Goal: Transaction & Acquisition: Book appointment/travel/reservation

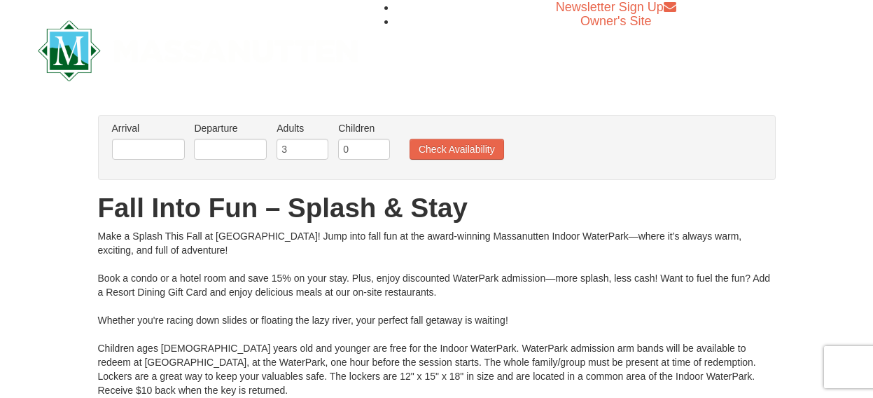
click at [314, 144] on input "3" at bounding box center [302, 149] width 52 height 21
click at [314, 144] on input "4" at bounding box center [302, 149] width 52 height 21
click at [314, 144] on input "5" at bounding box center [302, 149] width 52 height 21
type input "6"
click at [314, 144] on input "6" at bounding box center [302, 149] width 52 height 21
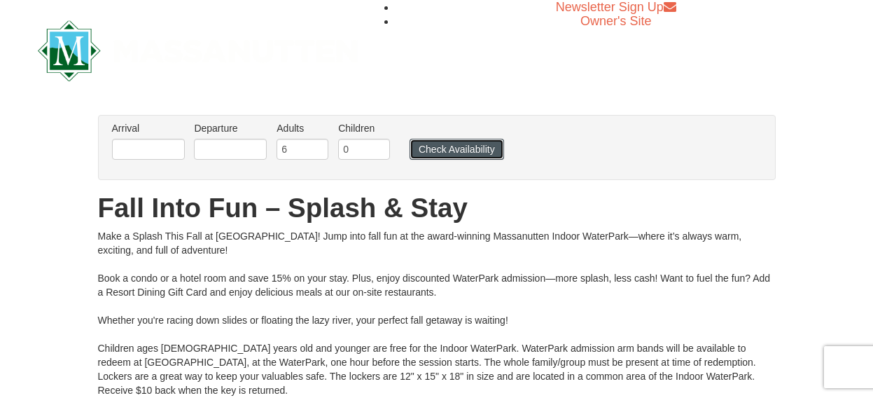
click at [441, 147] on button "Check Availability" at bounding box center [456, 149] width 94 height 21
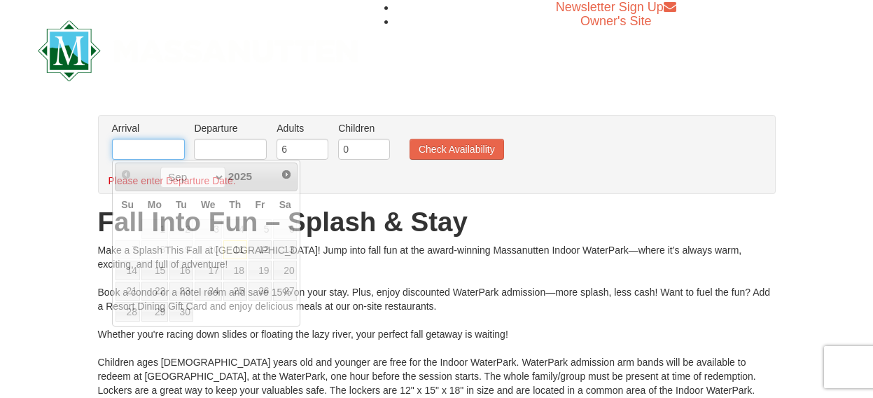
click at [156, 156] on input "text" at bounding box center [148, 149] width 73 height 21
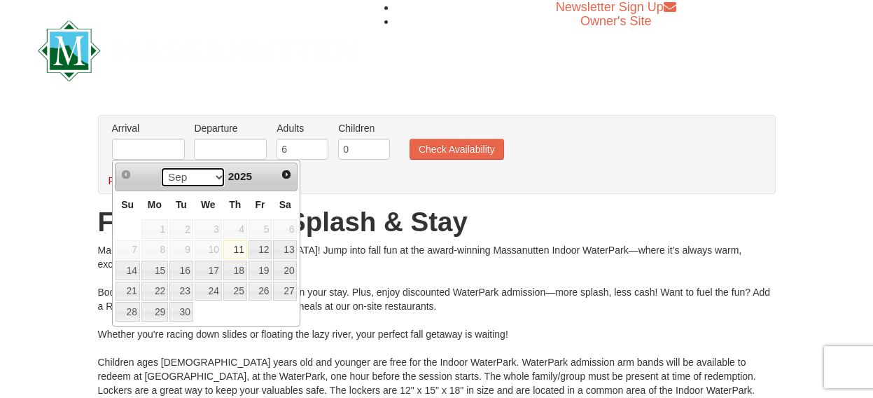
click at [160, 167] on select "Sep Oct Nov Dec" at bounding box center [192, 177] width 65 height 21
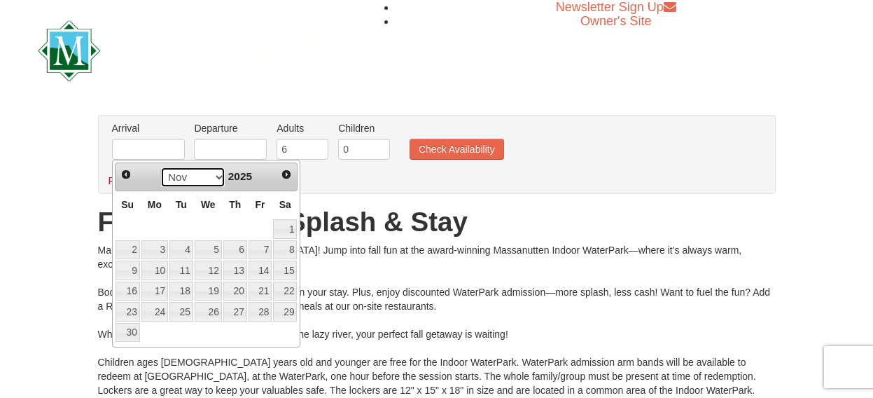
click at [160, 167] on select "Sep Oct Nov Dec" at bounding box center [192, 177] width 65 height 21
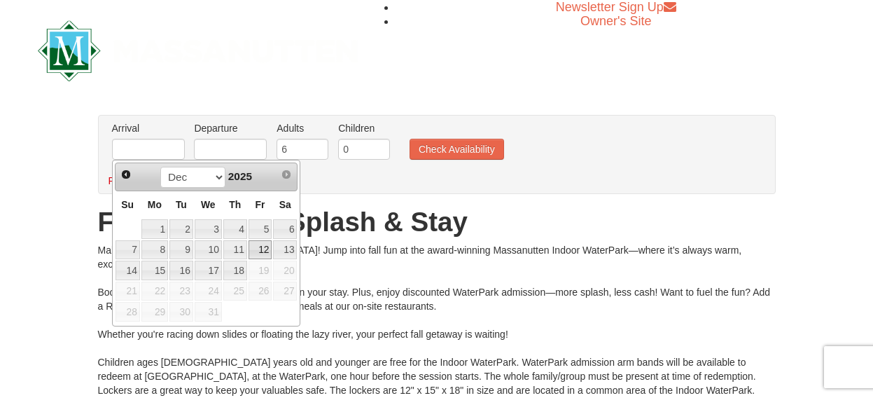
click at [260, 248] on link "12" at bounding box center [260, 250] width 24 height 20
type input "[DATE]"
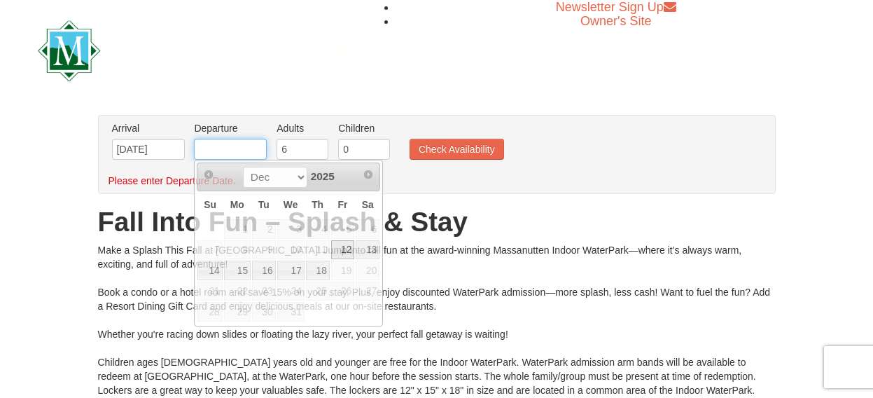
click at [241, 150] on input "text" at bounding box center [230, 149] width 73 height 21
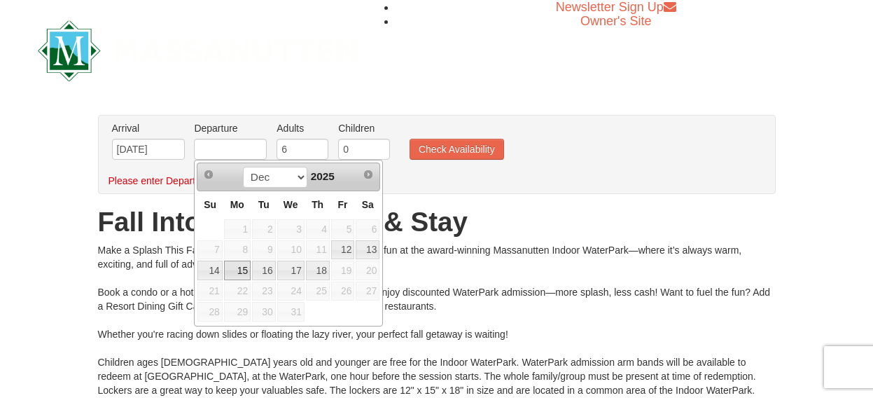
click at [234, 265] on link "15" at bounding box center [237, 270] width 27 height 20
type input "[DATE]"
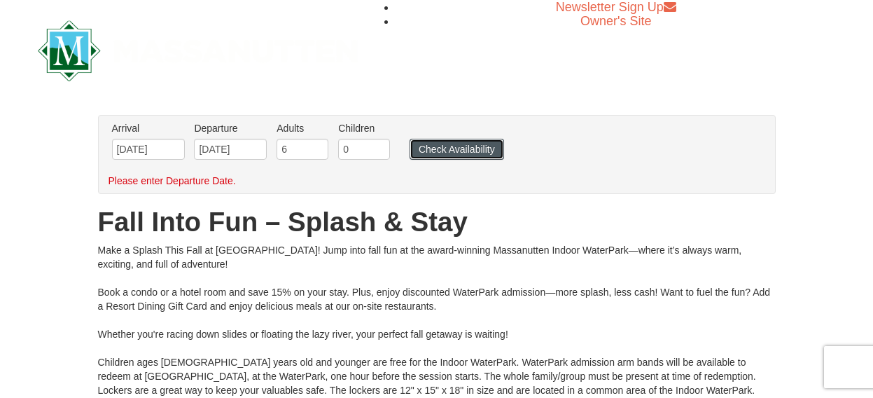
click at [436, 150] on button "Check Availability" at bounding box center [456, 149] width 94 height 21
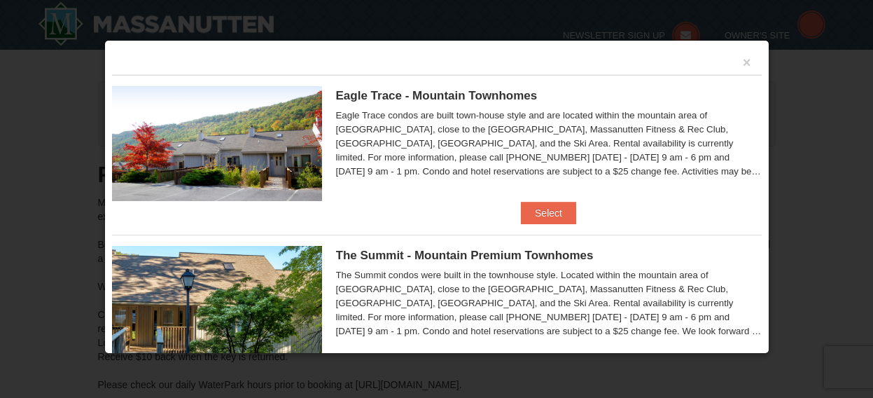
type input "[DATE]"
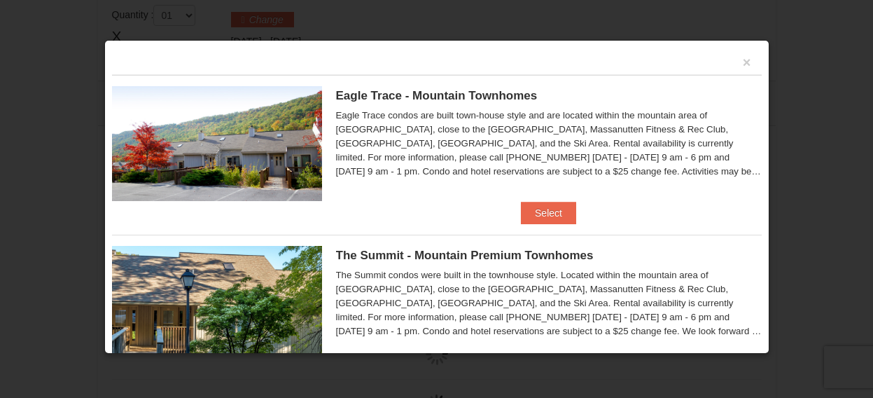
type input "[DATE]"
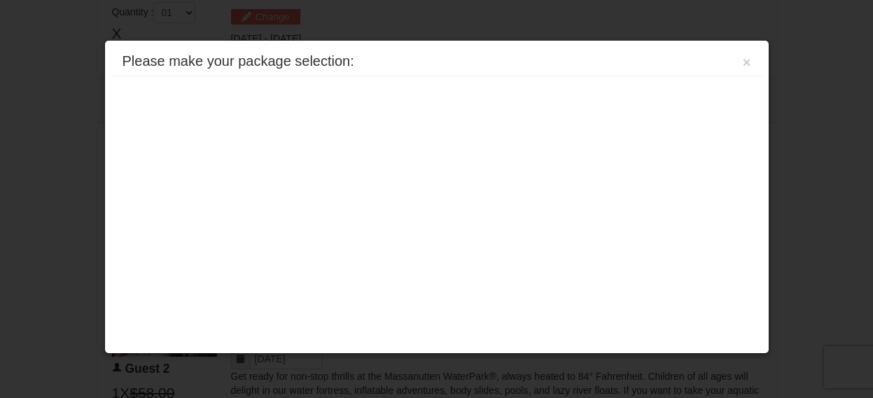
scroll to position [598, 0]
click at [750, 64] on button "×" at bounding box center [747, 62] width 8 height 14
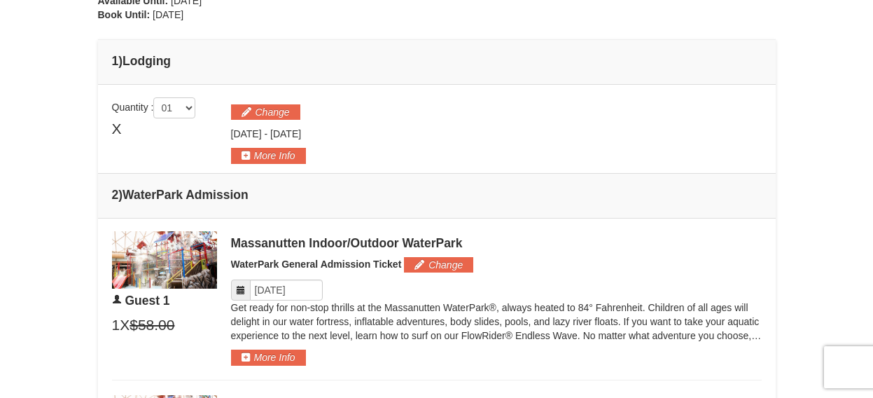
scroll to position [313, 0]
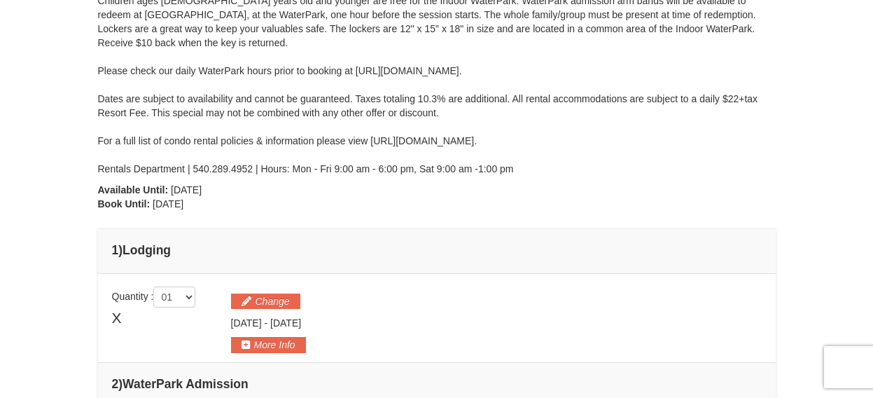
click at [133, 252] on h4 "1 ) Lodging" at bounding box center [436, 250] width 649 height 14
click at [153, 286] on select "01 02 03 04 05" at bounding box center [174, 296] width 42 height 21
click at [268, 233] on td "1 ) Lodging" at bounding box center [436, 251] width 677 height 45
click at [246, 293] on div "Change [DATE] - [DATE]" at bounding box center [496, 319] width 530 height 66
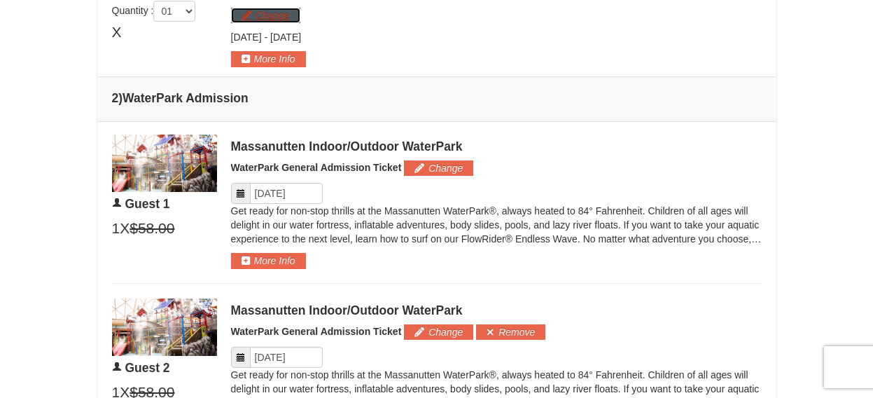
click at [254, 17] on button "Change" at bounding box center [265, 15] width 69 height 15
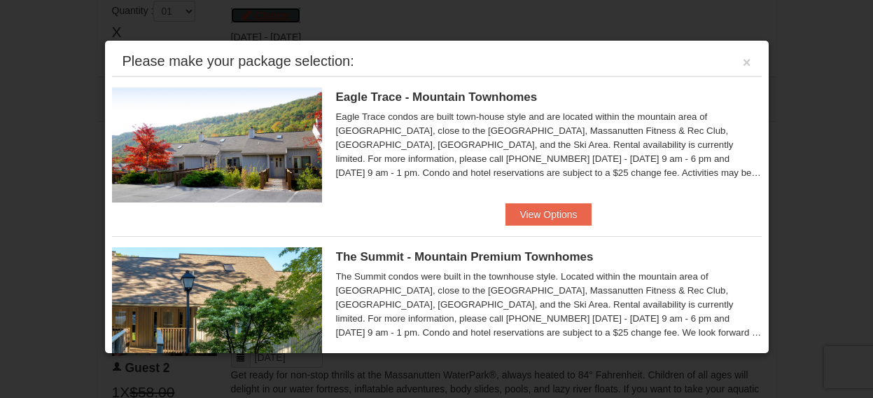
scroll to position [67, 0]
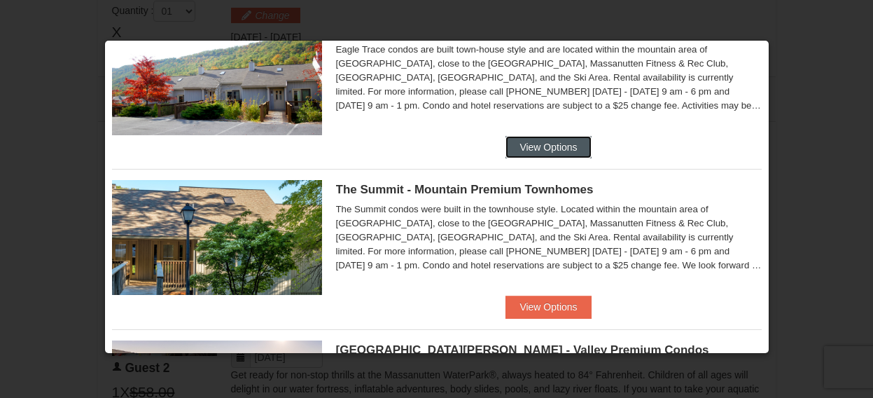
click at [545, 143] on button "View Options" at bounding box center [547, 147] width 85 height 22
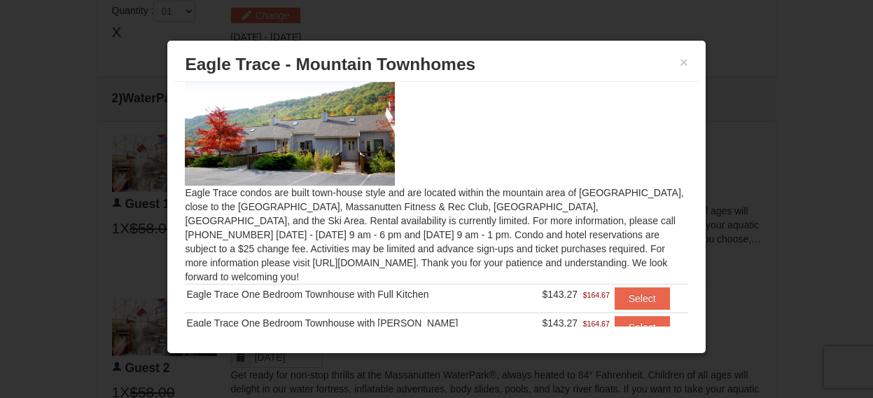
scroll to position [0, 0]
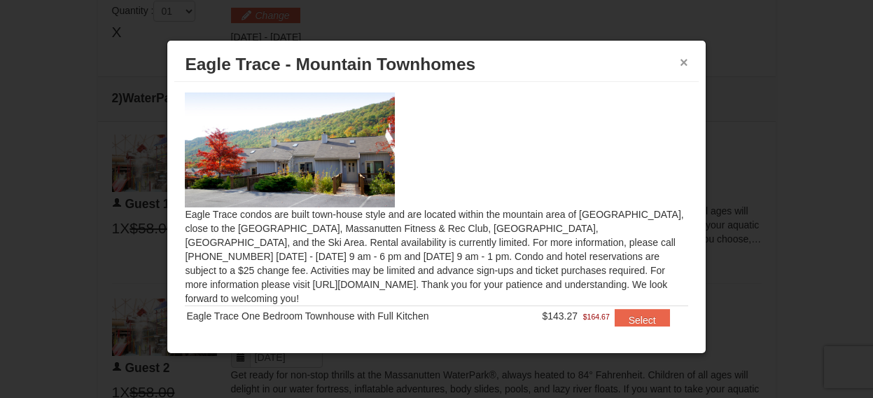
click at [686, 66] on button "×" at bounding box center [684, 62] width 8 height 14
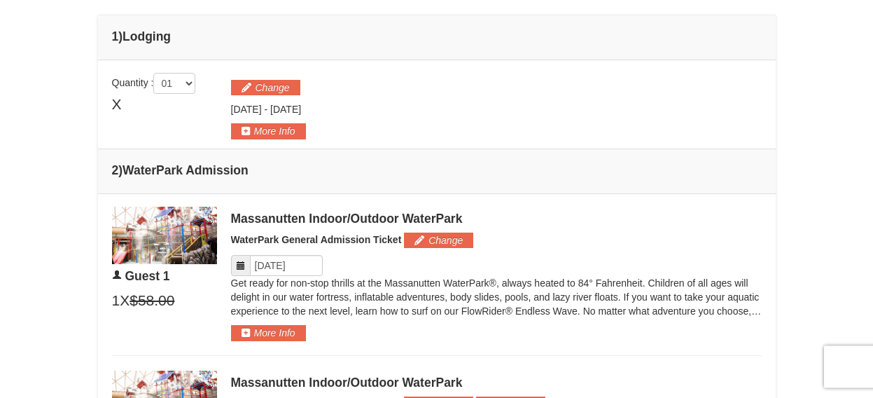
scroll to position [384, 0]
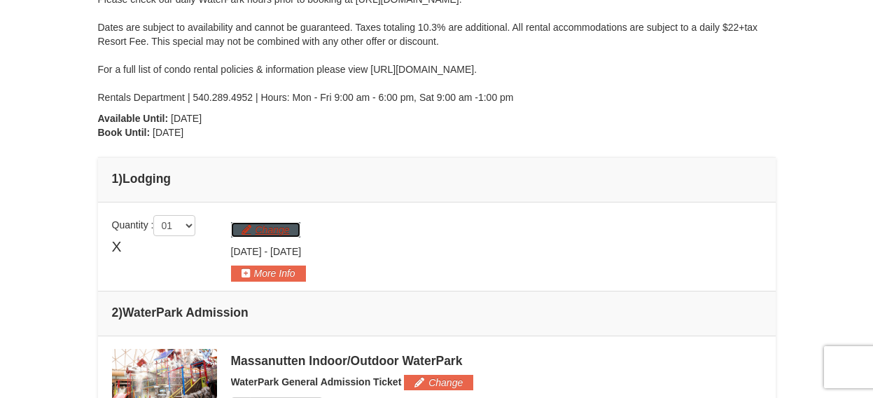
click at [287, 226] on button "Change" at bounding box center [265, 229] width 69 height 15
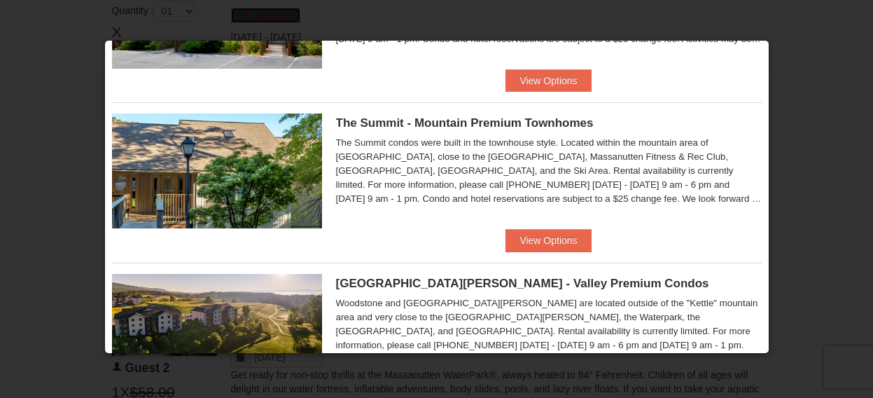
scroll to position [134, 0]
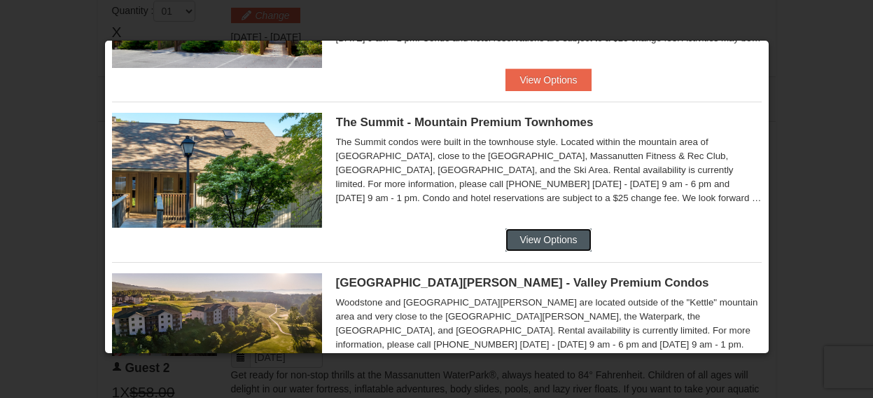
click at [547, 237] on button "View Options" at bounding box center [547, 239] width 85 height 22
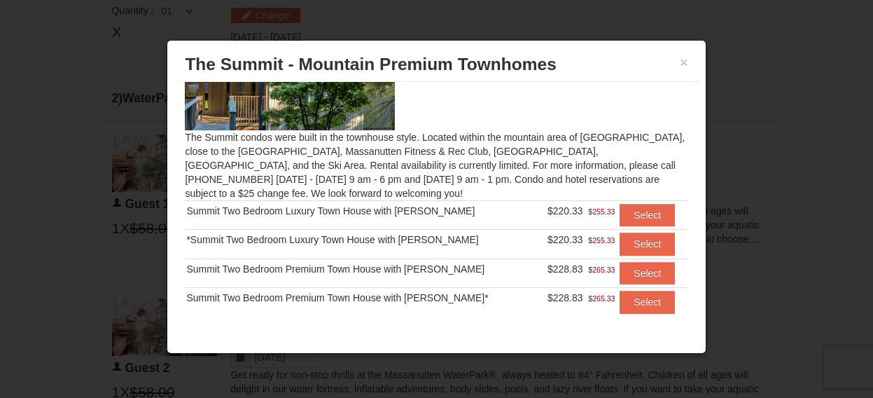
scroll to position [92, 0]
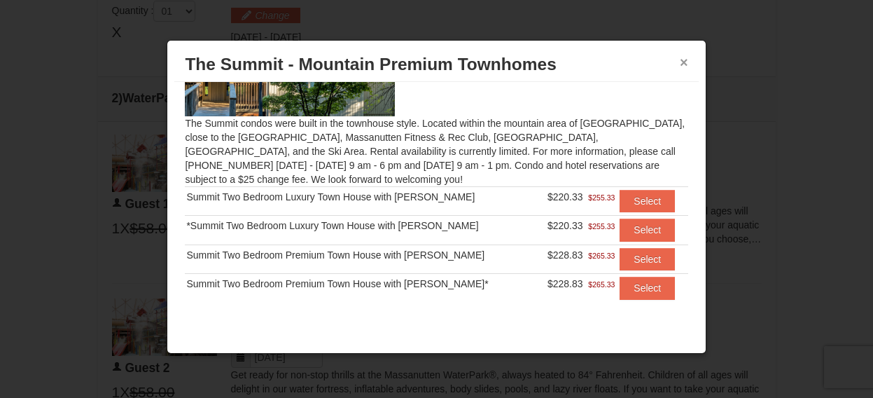
click at [681, 59] on button "×" at bounding box center [684, 62] width 8 height 14
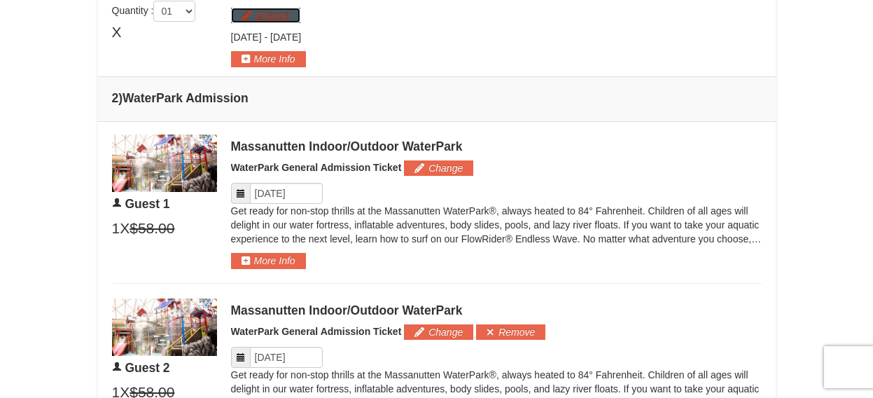
click at [271, 8] on button "Change" at bounding box center [265, 15] width 69 height 15
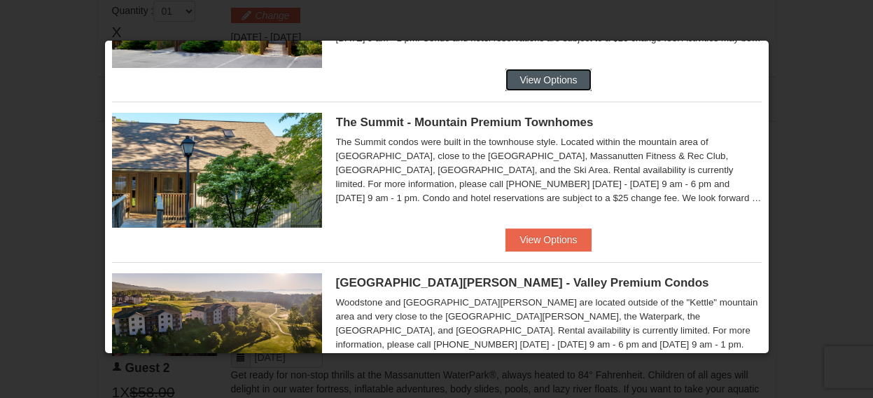
click at [532, 91] on button "View Options" at bounding box center [547, 80] width 85 height 22
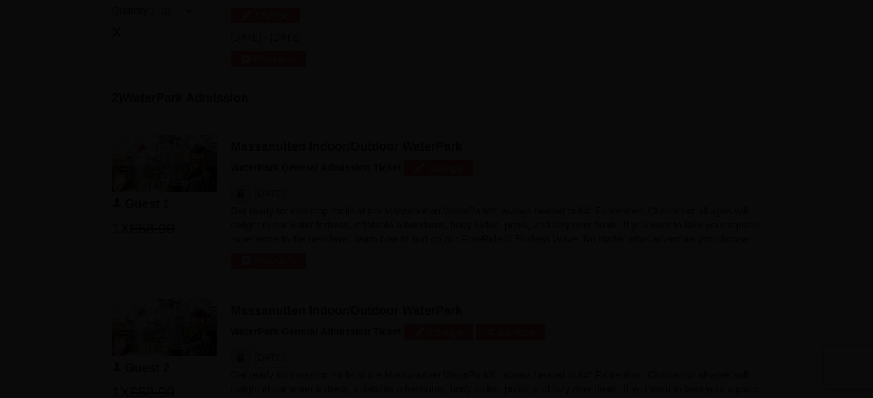
scroll to position [47, 0]
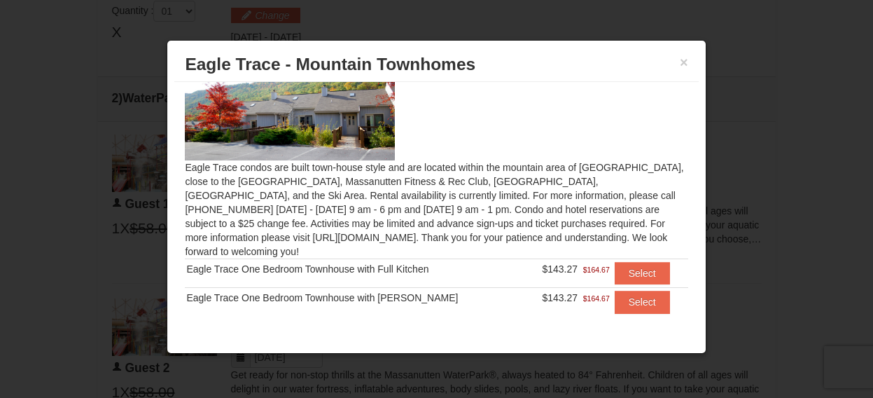
click at [678, 62] on h3 "Eagle Trace - Mountain Townhomes" at bounding box center [436, 64] width 502 height 21
click at [684, 62] on button "×" at bounding box center [684, 62] width 8 height 14
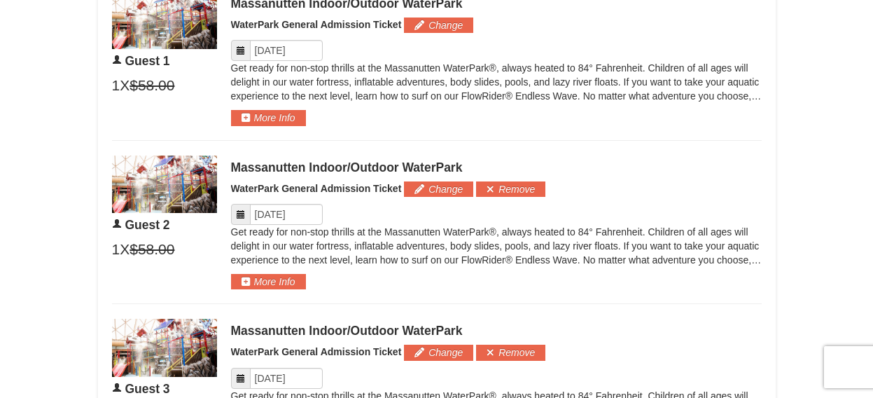
scroll to position [456, 0]
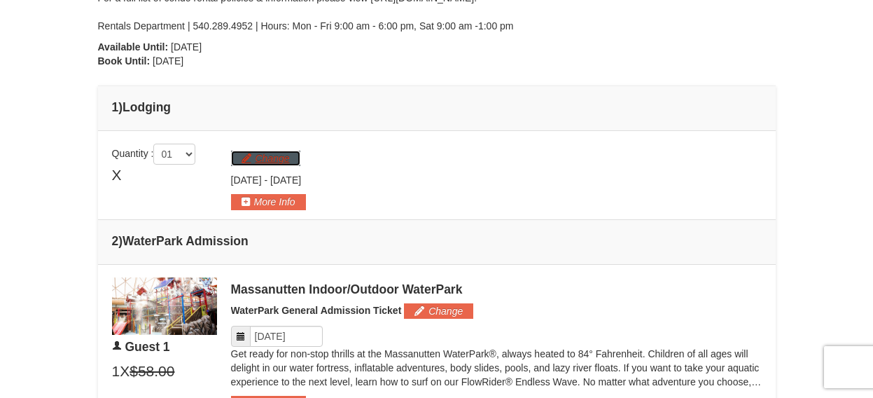
click at [283, 160] on button "Change" at bounding box center [265, 157] width 69 height 15
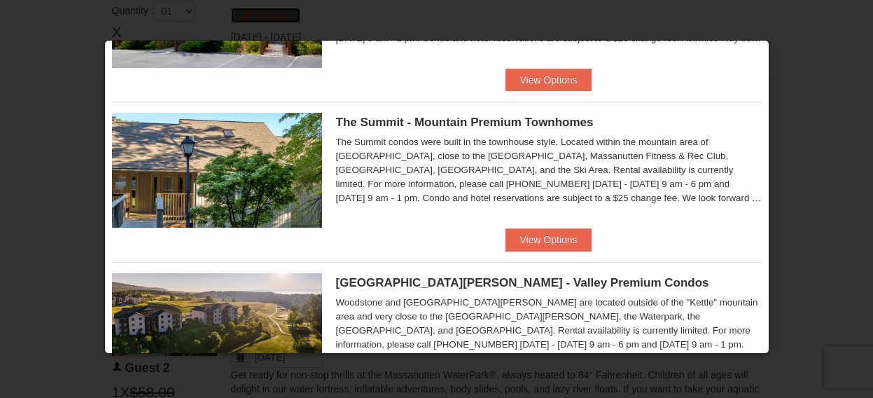
scroll to position [224, 0]
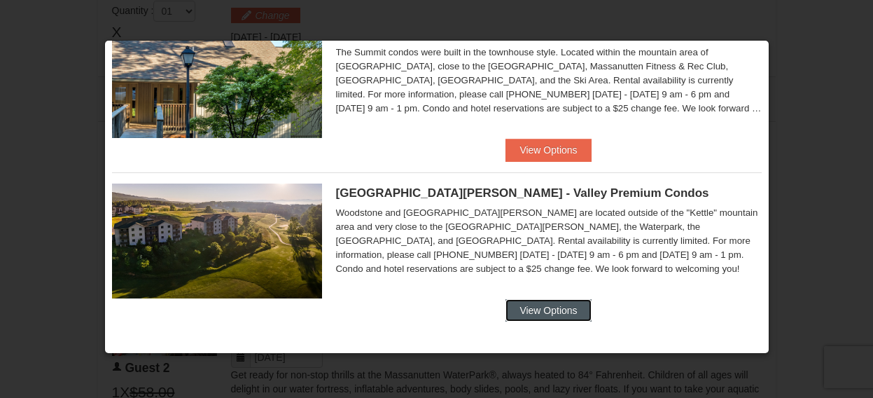
click at [552, 314] on button "View Options" at bounding box center [547, 310] width 85 height 22
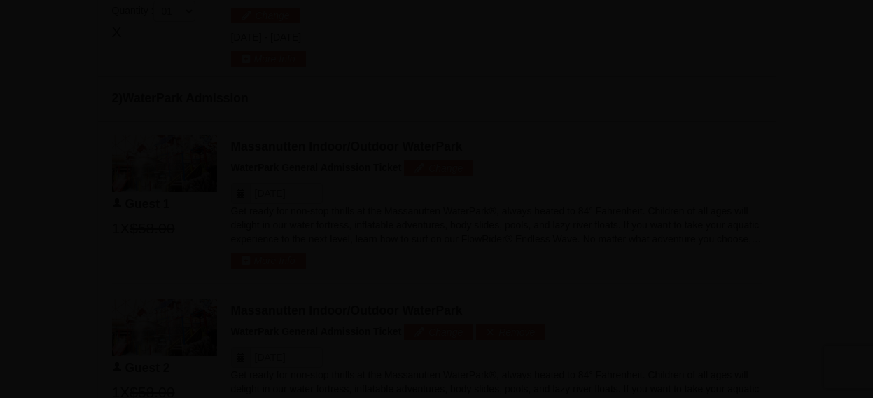
scroll to position [33, 0]
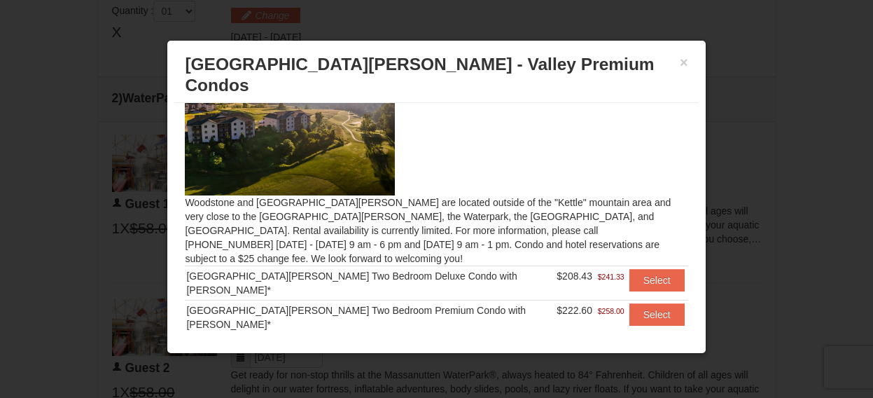
click at [678, 59] on h3 "[GEOGRAPHIC_DATA][PERSON_NAME] - Valley Premium Condos" at bounding box center [436, 75] width 502 height 42
click at [684, 62] on button "×" at bounding box center [684, 62] width 8 height 14
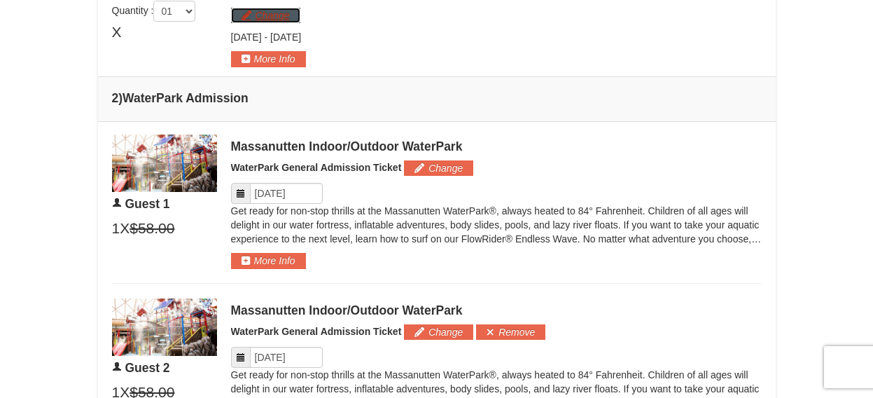
click at [283, 13] on button "Change" at bounding box center [265, 15] width 69 height 15
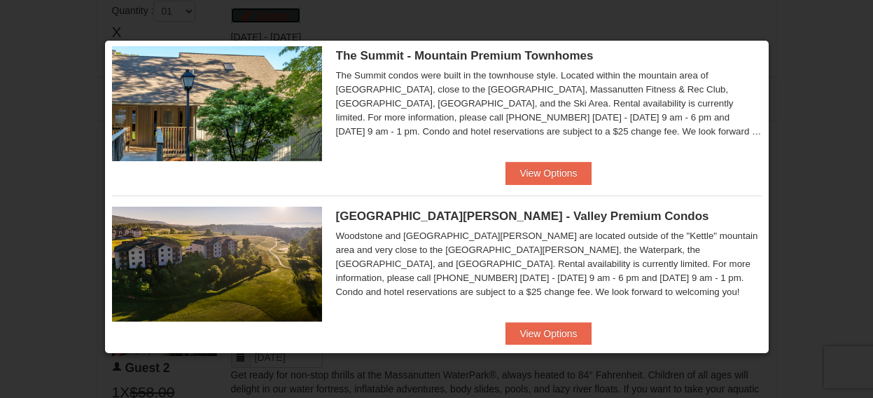
scroll to position [202, 0]
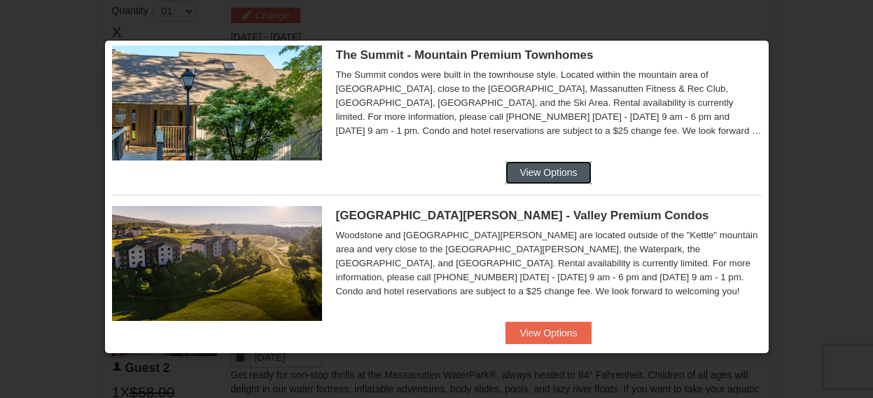
click at [535, 173] on button "View Options" at bounding box center [547, 172] width 85 height 22
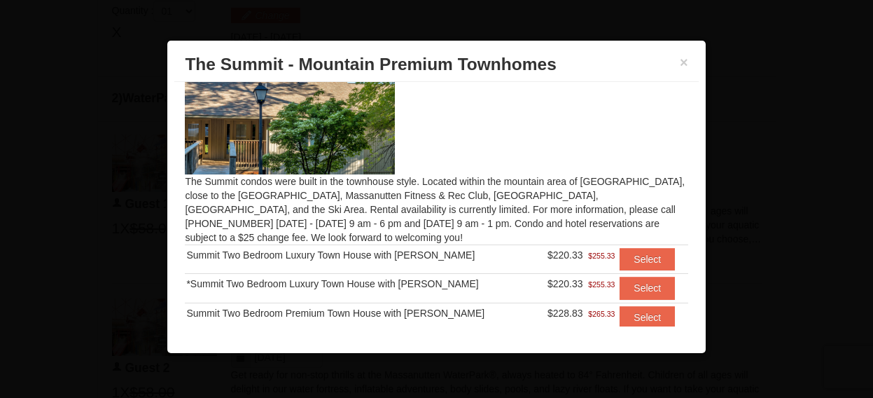
scroll to position [33, 0]
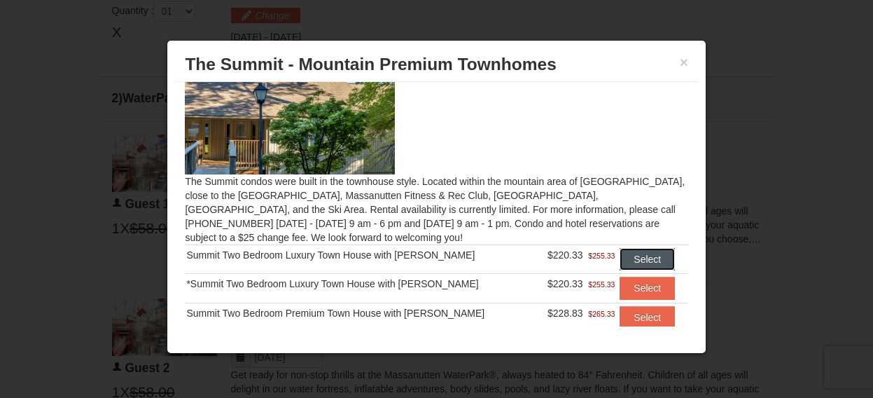
click at [619, 258] on button "Select" at bounding box center [646, 259] width 55 height 22
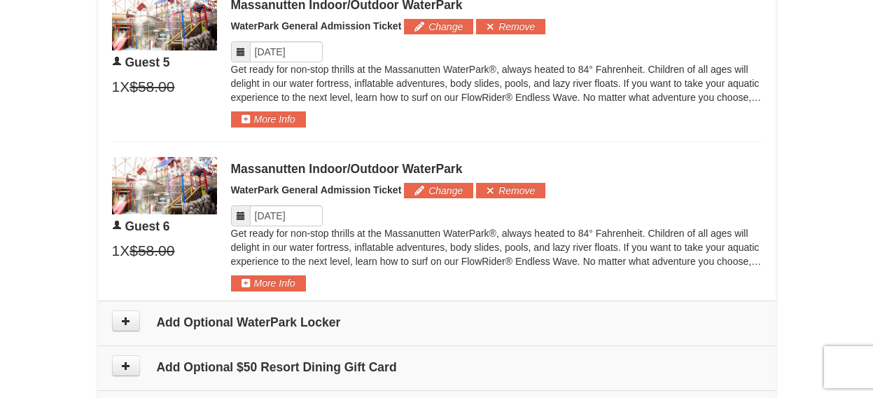
scroll to position [1669, 0]
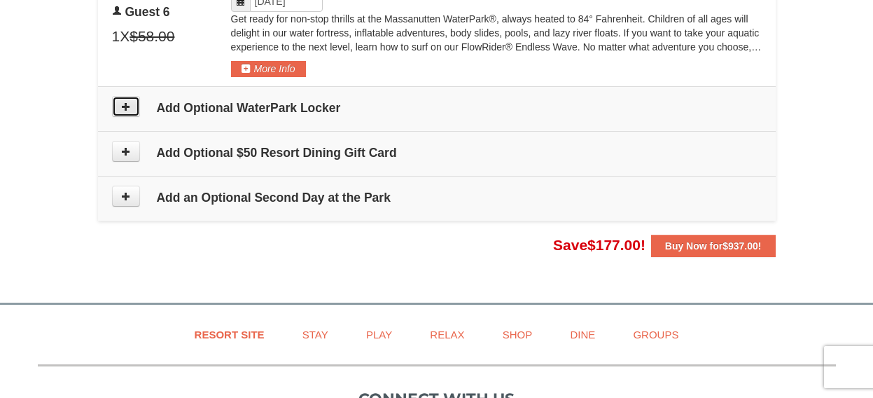
click at [128, 108] on icon at bounding box center [126, 106] width 10 height 10
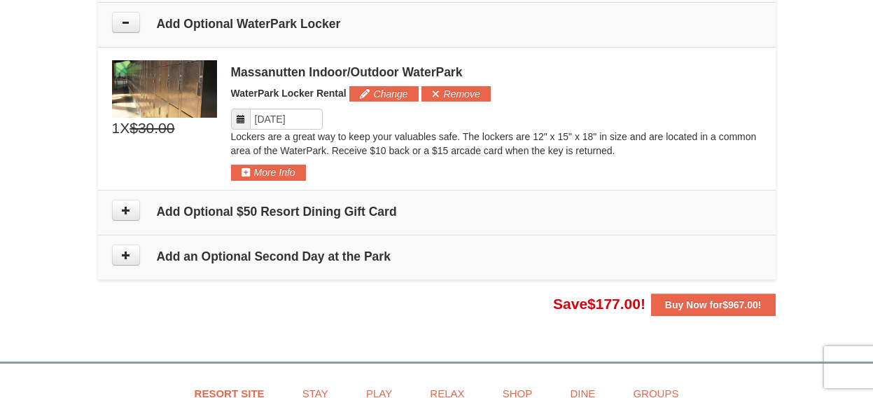
scroll to position [1755, 0]
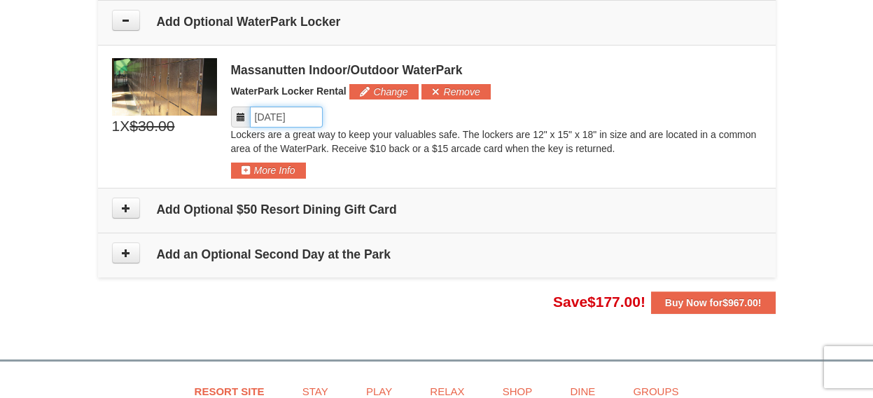
click at [272, 116] on input "Please format dates MM/DD/YYYY" at bounding box center [286, 116] width 73 height 21
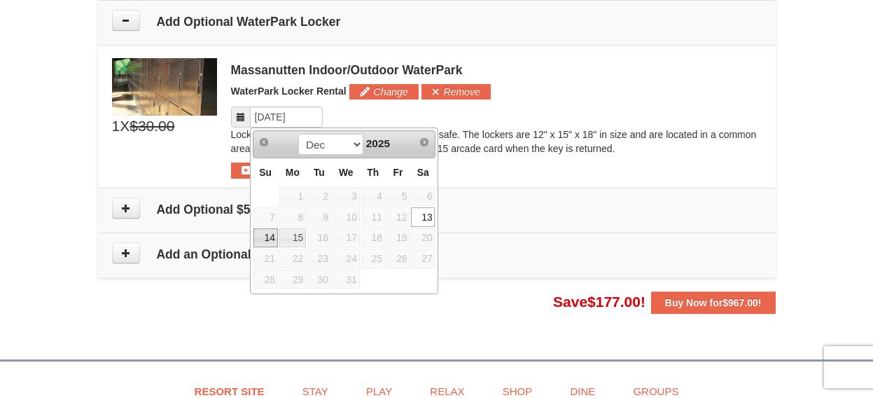
click at [263, 236] on link "14" at bounding box center [265, 238] width 24 height 20
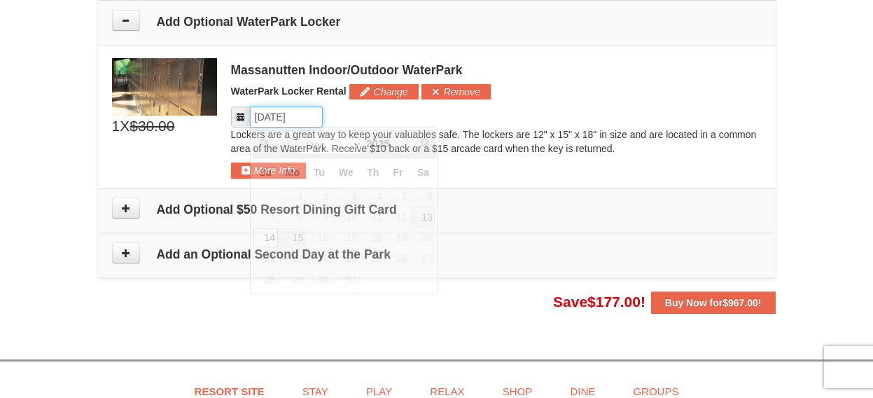
click at [271, 117] on input "Please format dates MM/DD/YYYY" at bounding box center [286, 116] width 73 height 21
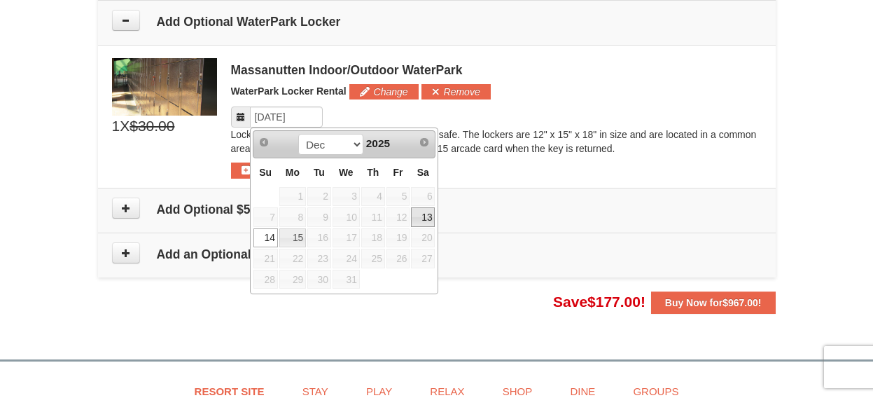
click at [421, 213] on link "13" at bounding box center [423, 217] width 24 height 20
type input "[DATE]"
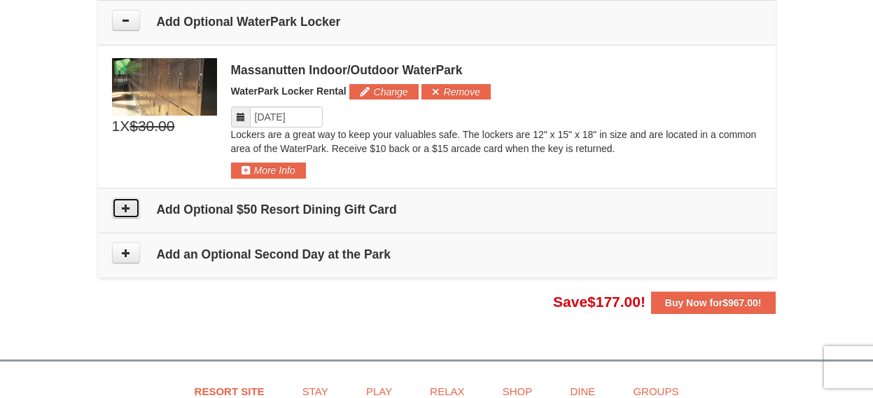
click at [130, 209] on icon at bounding box center [126, 208] width 10 height 10
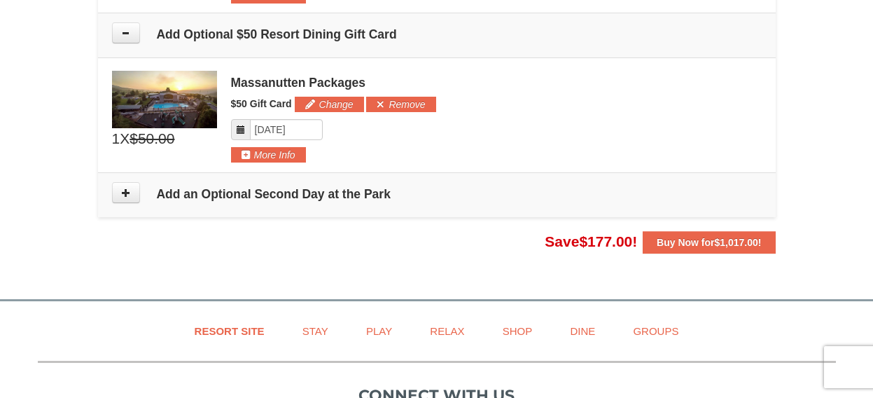
scroll to position [1942, 0]
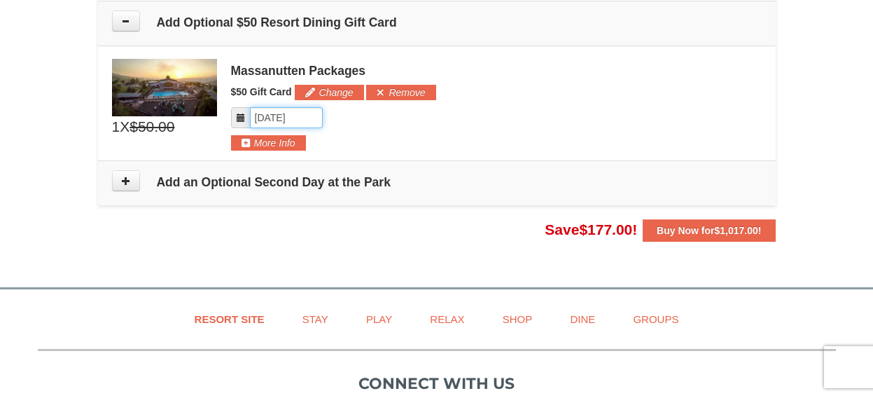
click at [275, 115] on input "Please format dates MM/DD/YYYY" at bounding box center [286, 117] width 73 height 21
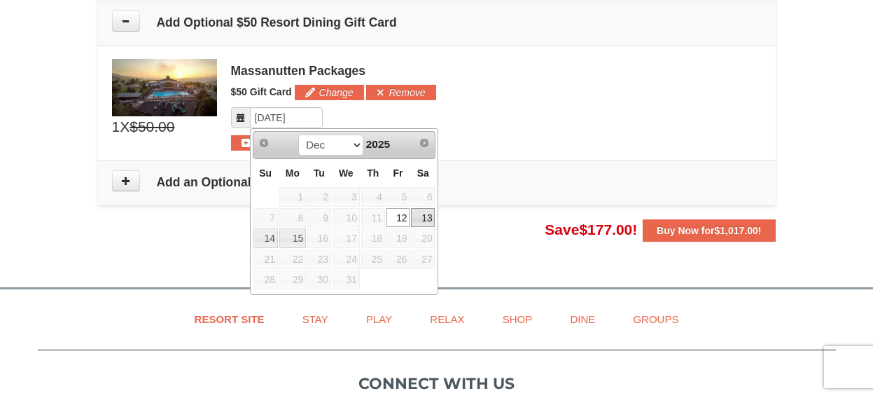
click at [421, 215] on link "13" at bounding box center [423, 218] width 24 height 20
type input "[DATE]"
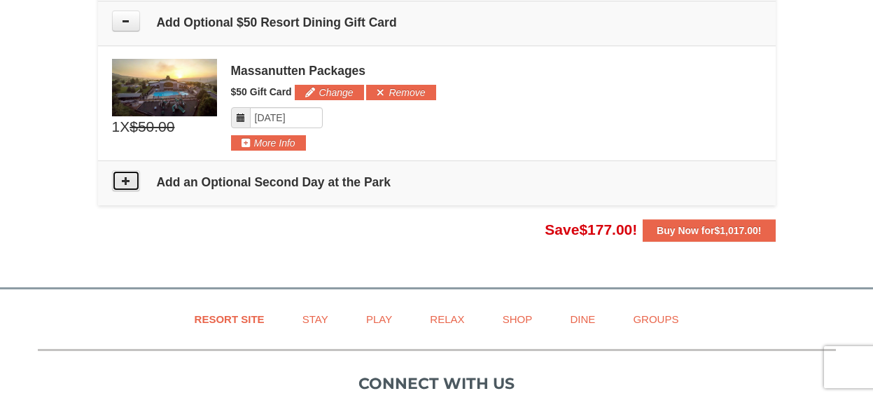
click at [121, 185] on button at bounding box center [126, 180] width 28 height 21
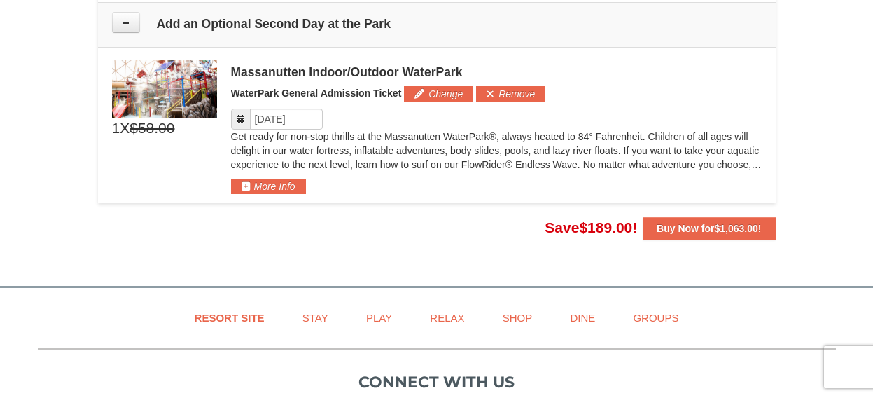
scroll to position [2102, 0]
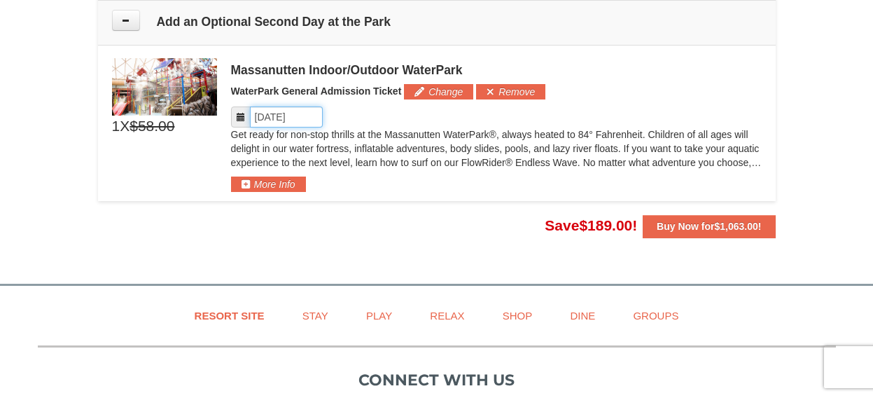
click at [272, 118] on input "Please format dates MM/DD/YYYY" at bounding box center [286, 116] width 73 height 21
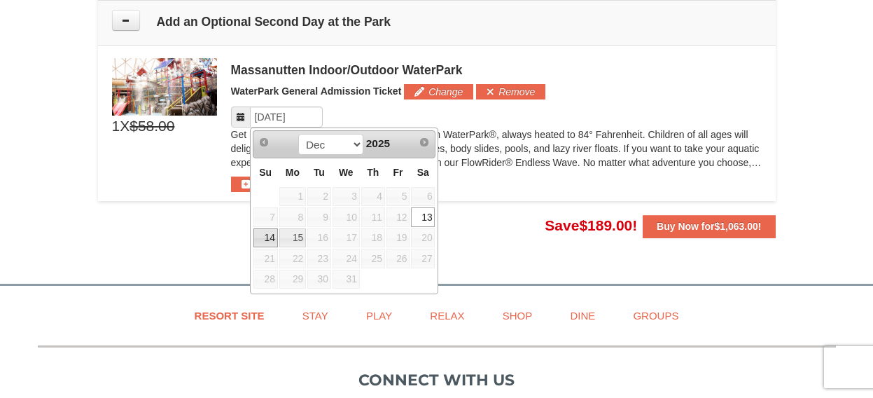
click at [260, 235] on link "14" at bounding box center [265, 238] width 24 height 20
type input "[DATE]"
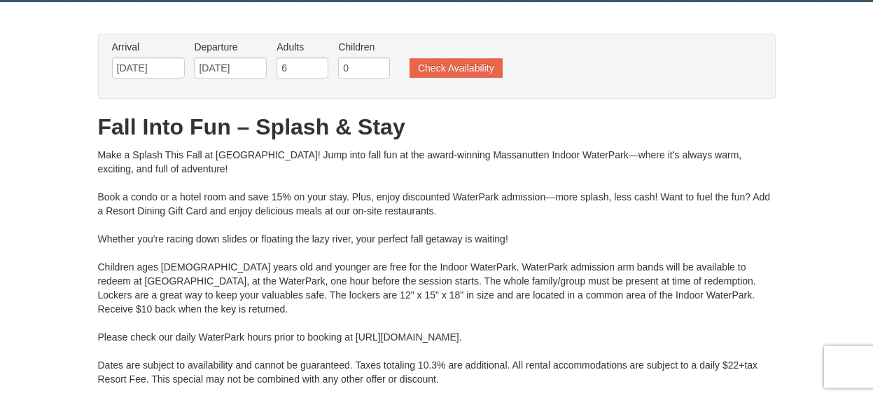
scroll to position [0, 0]
